Goal: Task Accomplishment & Management: Use online tool/utility

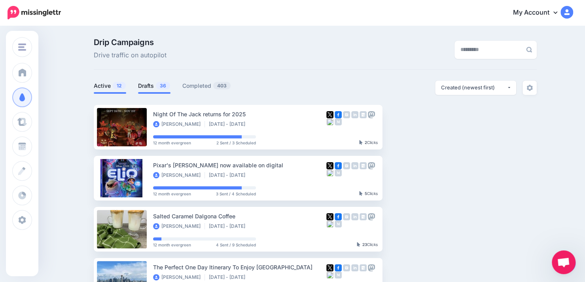
click at [157, 84] on link "Drafts 36" at bounding box center [154, 85] width 32 height 9
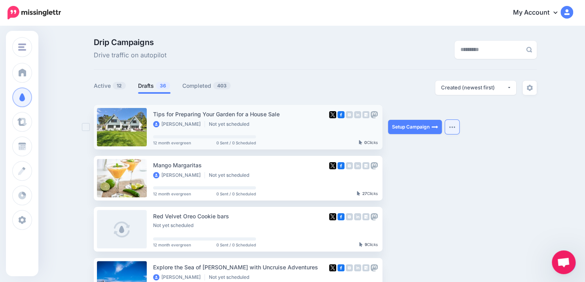
click at [455, 125] on button "button" at bounding box center [452, 127] width 14 height 14
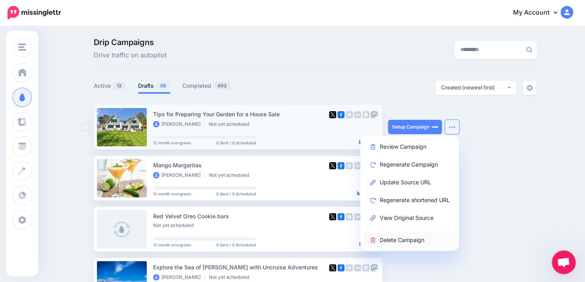
click at [402, 241] on link "Delete Campaign" at bounding box center [409, 239] width 92 height 15
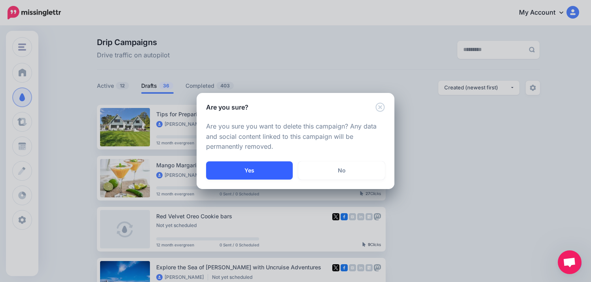
click at [261, 171] on button "Yes" at bounding box center [249, 170] width 87 height 18
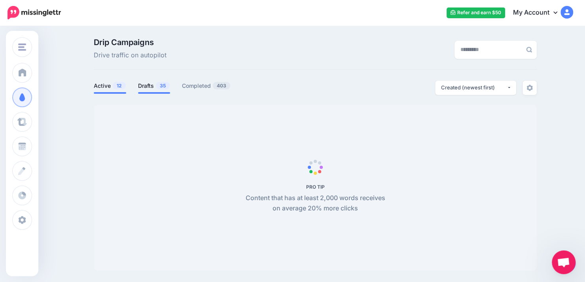
click at [152, 85] on link "Drafts 35" at bounding box center [154, 85] width 32 height 9
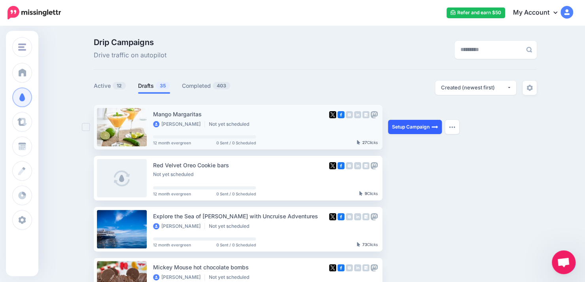
click at [425, 128] on link "Setup Campaign" at bounding box center [415, 127] width 54 height 14
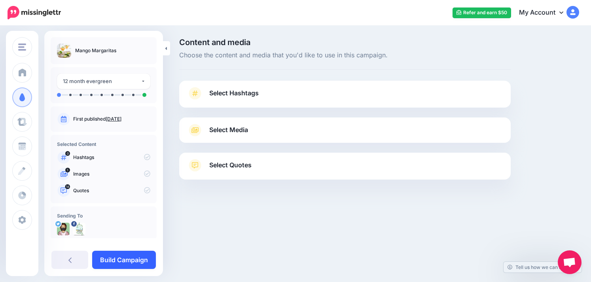
click at [122, 262] on link "Build Campaign" at bounding box center [124, 260] width 64 height 18
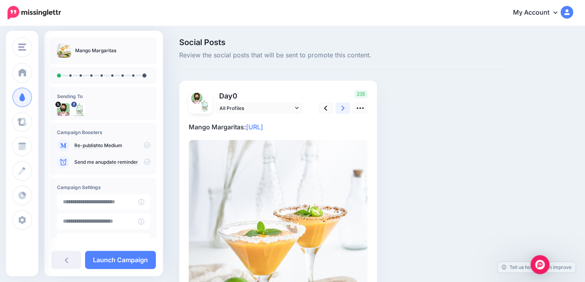
click at [345, 109] on link at bounding box center [342, 107] width 15 height 11
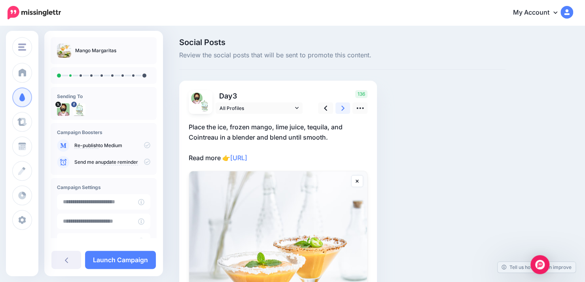
click at [345, 109] on link at bounding box center [342, 107] width 15 height 11
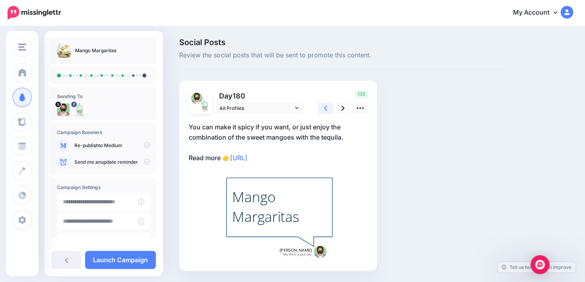
click at [325, 110] on icon at bounding box center [325, 108] width 3 height 8
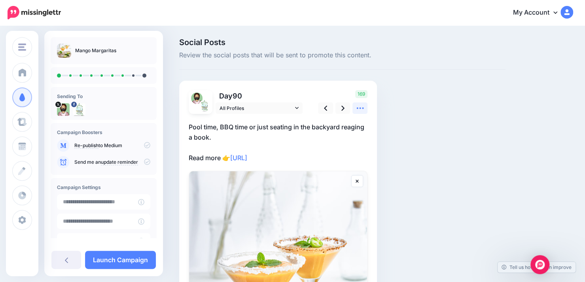
click at [360, 110] on icon at bounding box center [360, 108] width 8 height 8
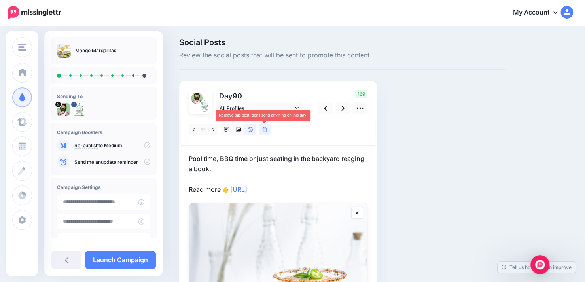
click at [266, 130] on icon at bounding box center [264, 130] width 5 height 6
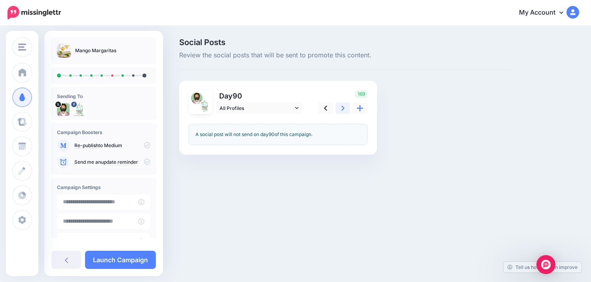
click at [341, 109] on icon at bounding box center [342, 108] width 3 height 5
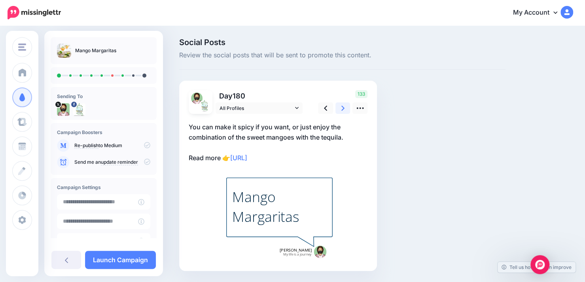
click at [341, 109] on icon at bounding box center [342, 108] width 3 height 5
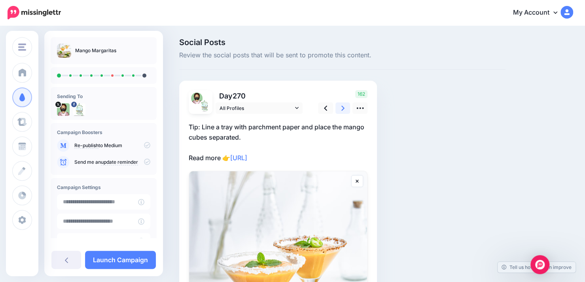
click at [341, 109] on icon at bounding box center [342, 108] width 3 height 5
click at [108, 258] on link "Launch Campaign" at bounding box center [120, 260] width 71 height 18
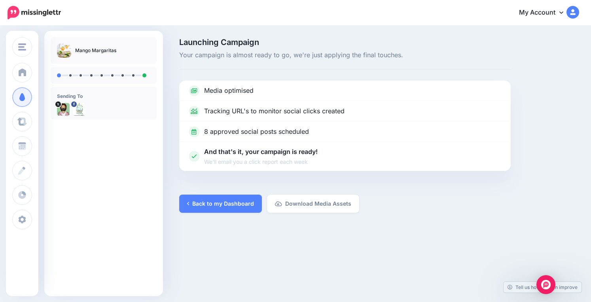
click at [259, 25] on nav "My Account Dashboard My Account Billing Facebook Community Help Center" at bounding box center [295, 12] width 579 height 25
